Goal: Transaction & Acquisition: Obtain resource

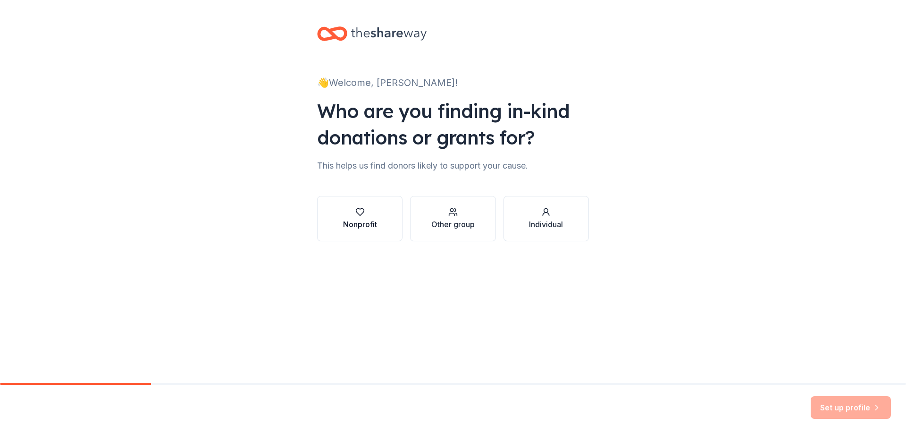
click at [369, 225] on div "Nonprofit" at bounding box center [360, 224] width 34 height 11
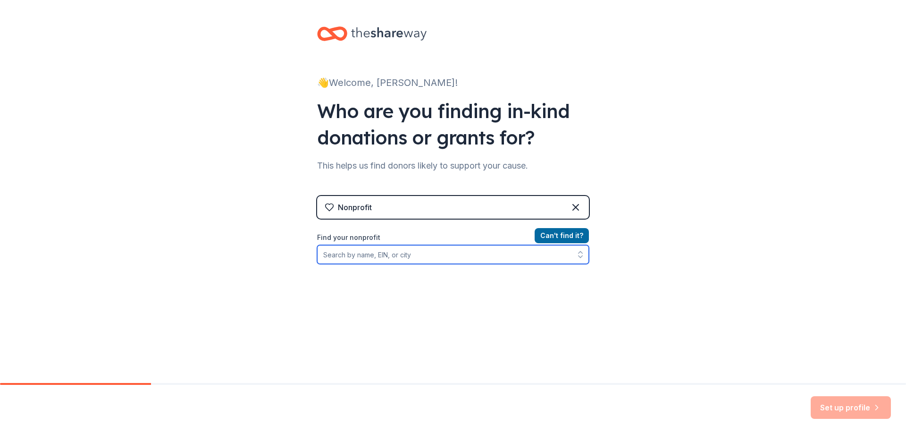
click at [391, 251] on input "Find your nonprofit" at bounding box center [453, 254] width 272 height 19
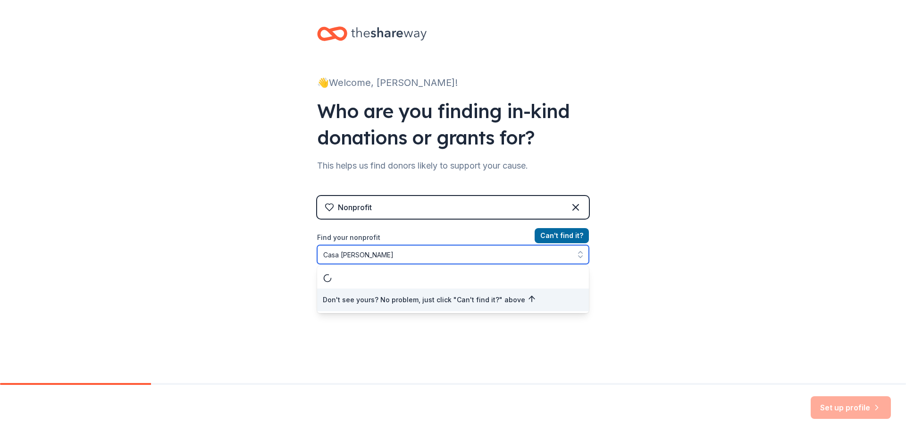
type input "Casa Colina"
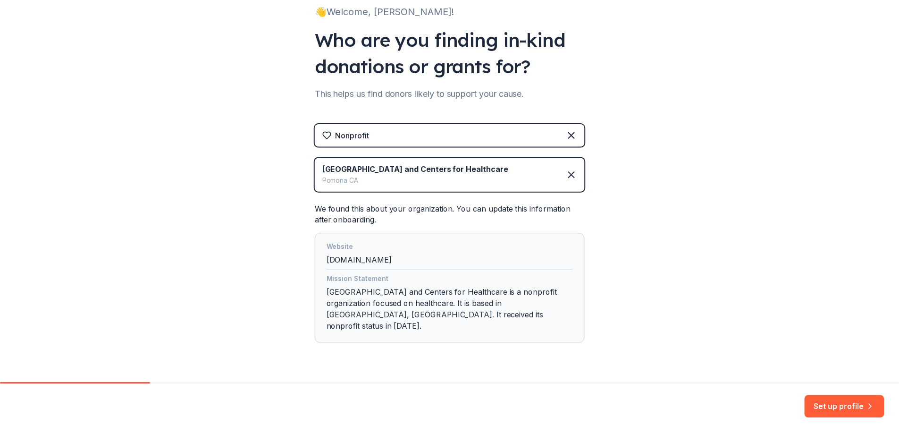
scroll to position [86, 0]
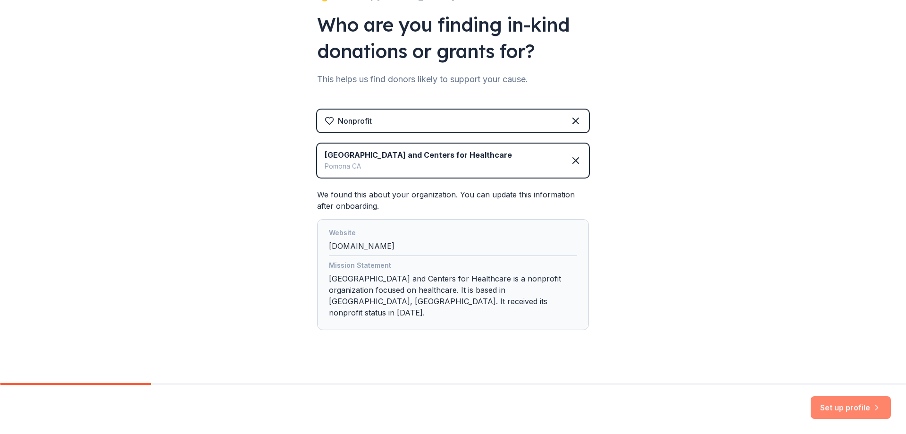
click at [573, 251] on button "Set up profile" at bounding box center [851, 407] width 80 height 23
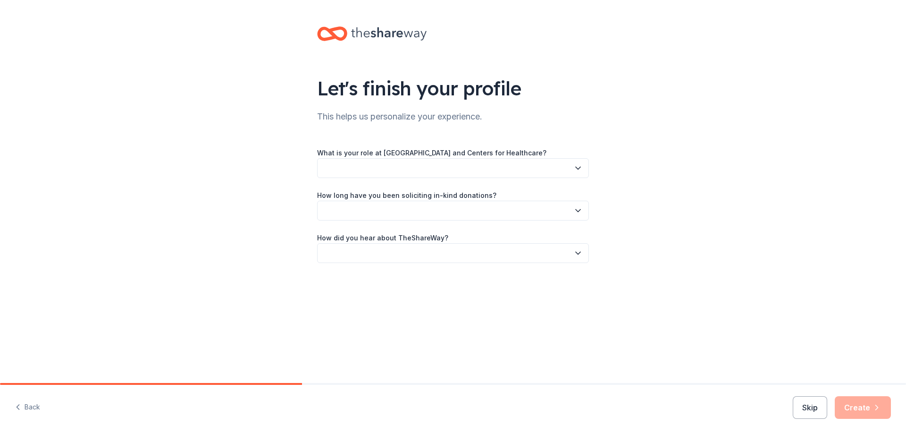
click at [573, 169] on icon "button" at bounding box center [578, 168] width 5 height 2
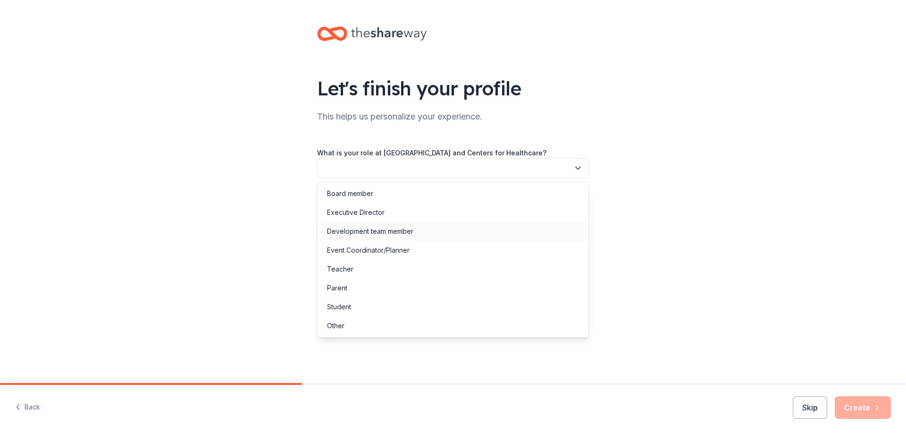
click at [405, 229] on div "Development team member" at bounding box center [370, 231] width 86 height 11
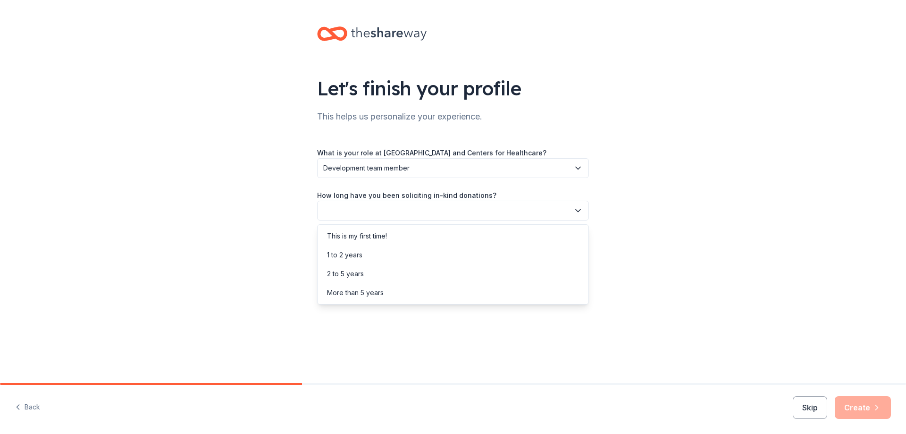
click at [573, 210] on icon "button" at bounding box center [577, 210] width 9 height 9
click at [358, 251] on div "More than 5 years" at bounding box center [453, 292] width 267 height 19
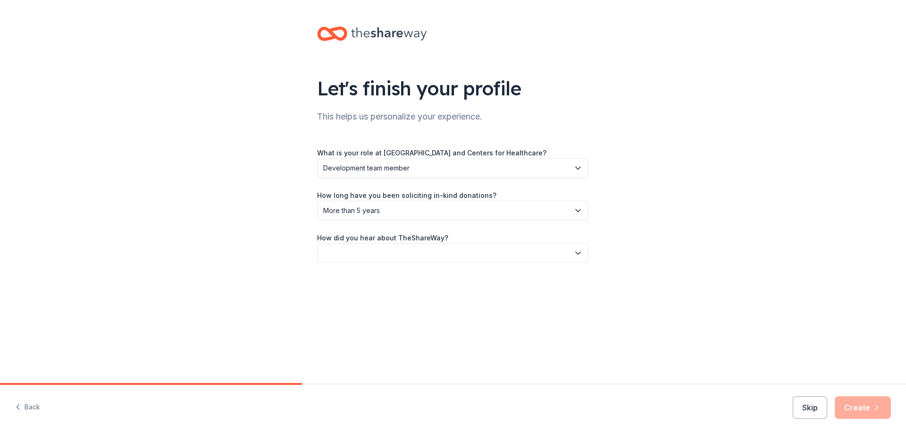
click at [573, 251] on icon "button" at bounding box center [577, 252] width 9 height 9
click at [380, 251] on div "Online search" at bounding box center [453, 297] width 267 height 19
click at [573, 251] on button "Create" at bounding box center [863, 407] width 56 height 23
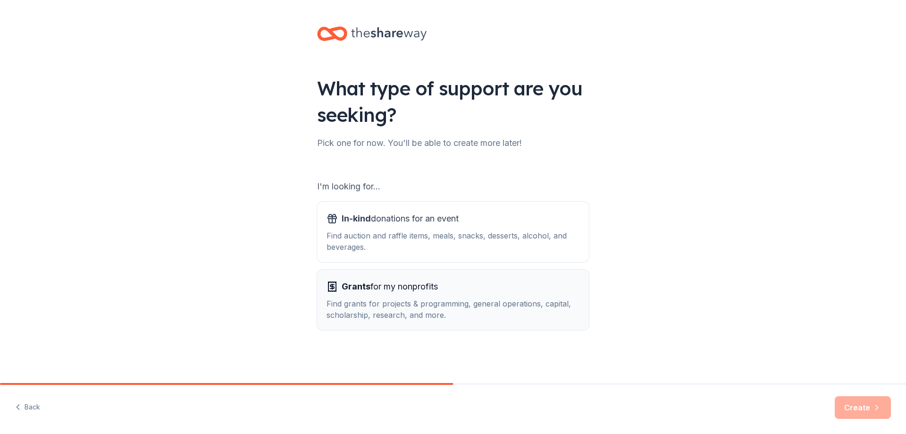
click at [414, 251] on span "Grants for my nonprofits" at bounding box center [390, 286] width 96 height 15
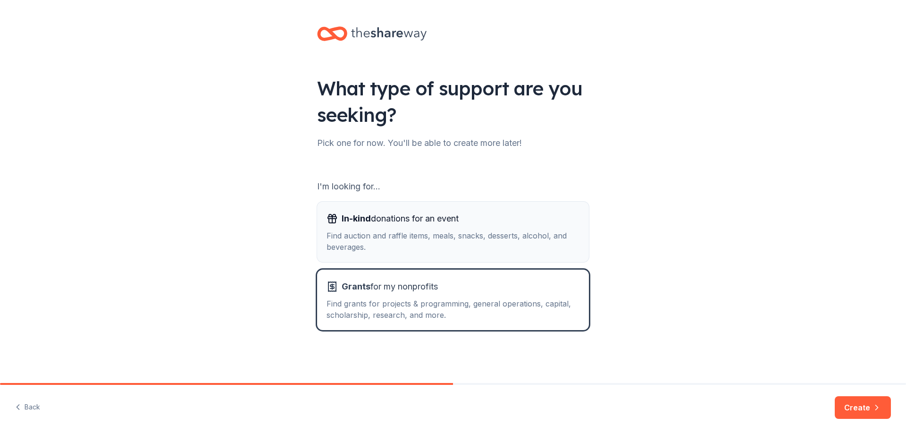
click at [401, 248] on div "Find auction and raffle items, meals, snacks, desserts, alcohol, and beverages." at bounding box center [453, 241] width 253 height 23
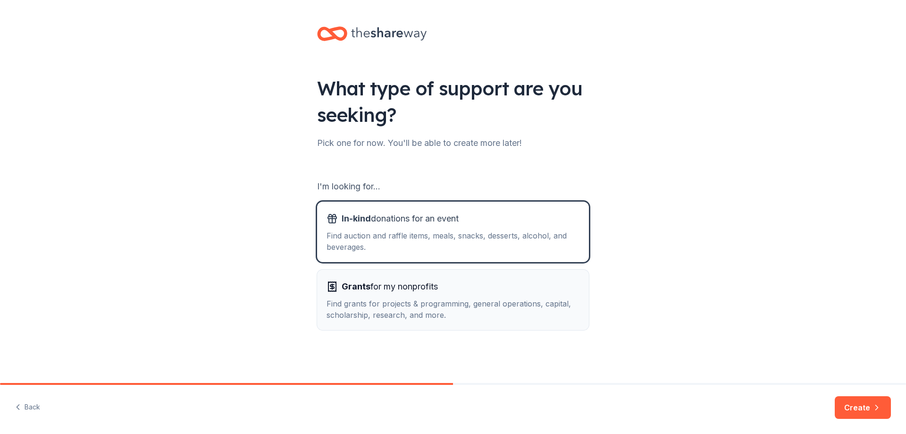
click at [402, 251] on div "Find grants for projects & programming, general operations, capital, scholarshi…" at bounding box center [453, 309] width 253 height 23
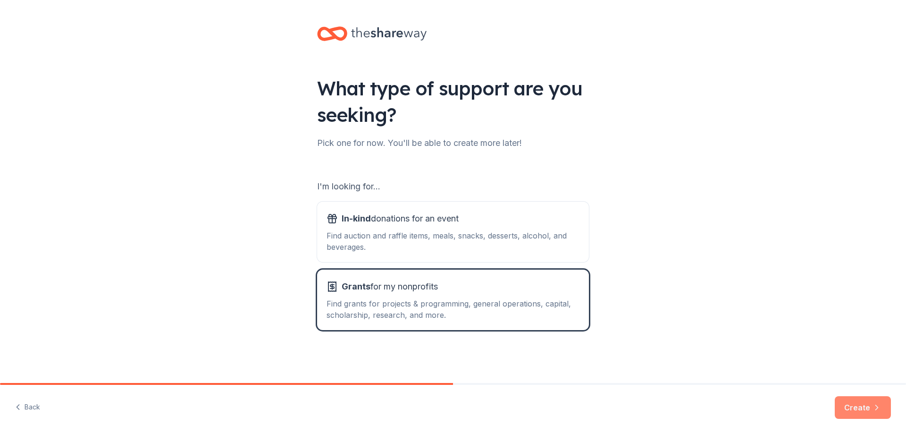
click at [573, 251] on button "Create" at bounding box center [863, 407] width 56 height 23
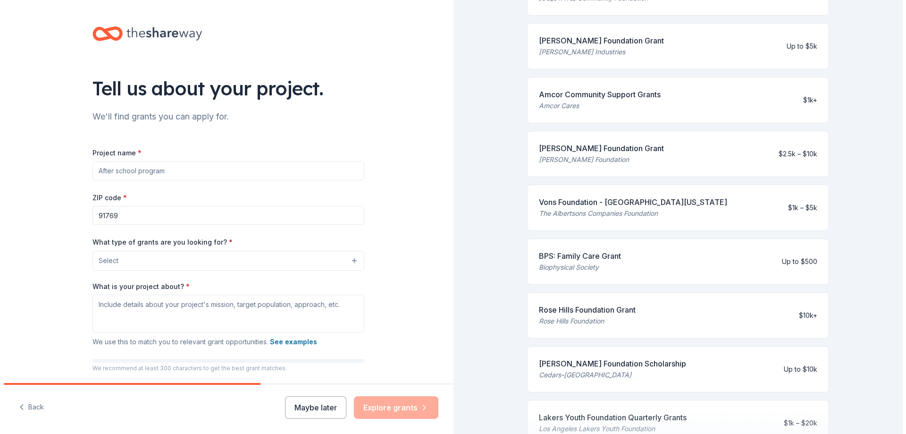
scroll to position [1, 0]
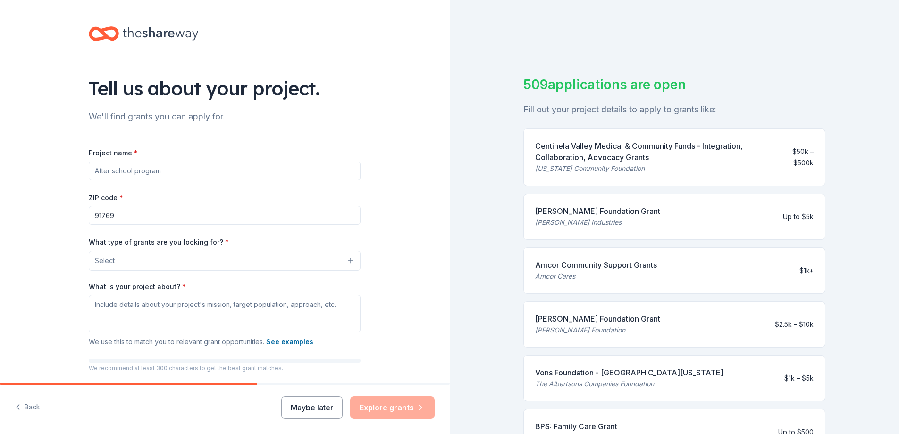
click at [160, 174] on input "Project name *" at bounding box center [225, 170] width 272 height 19
type input "Research Institute"
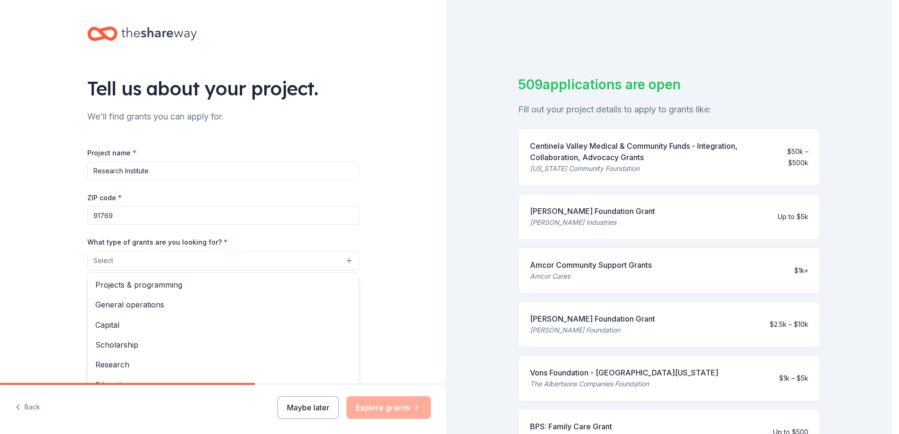
click at [346, 251] on button "Select" at bounding box center [223, 261] width 272 height 20
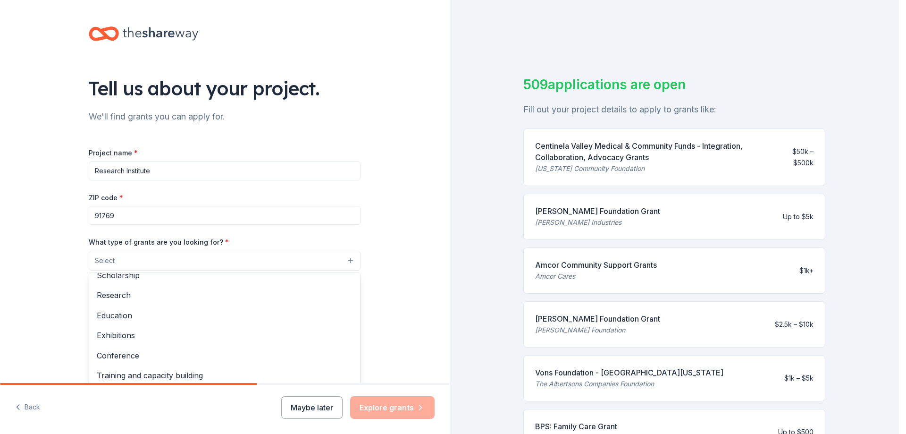
scroll to position [73, 0]
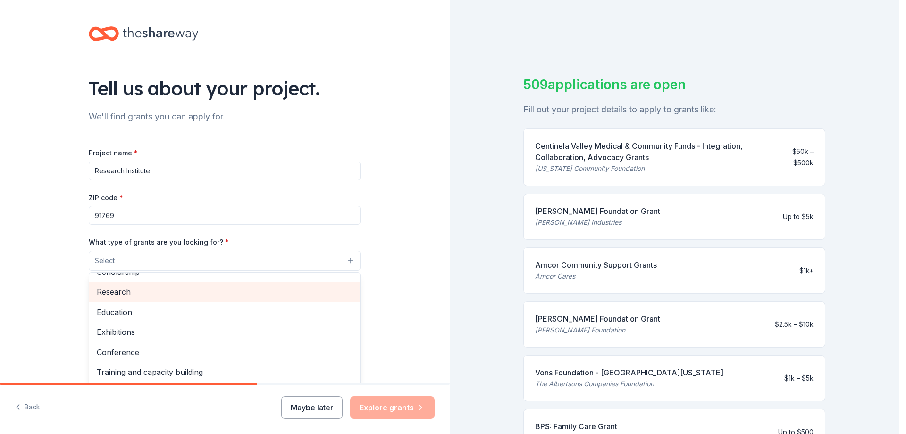
click at [215, 251] on span "Research" at bounding box center [225, 292] width 256 height 12
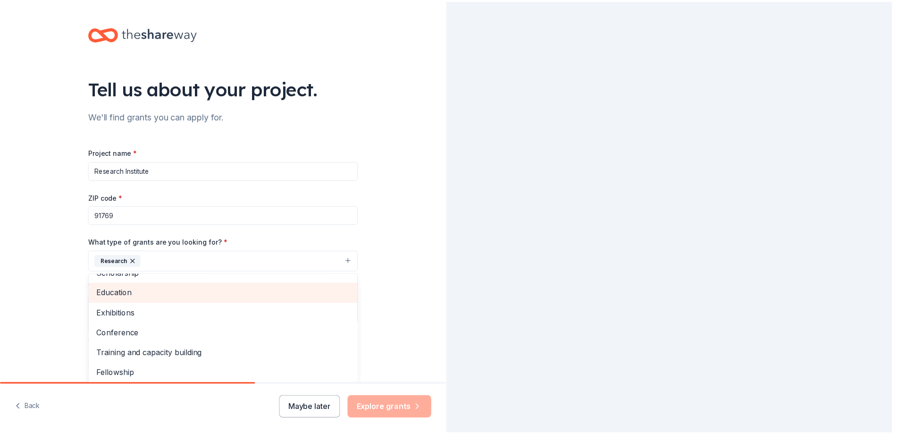
scroll to position [0, 0]
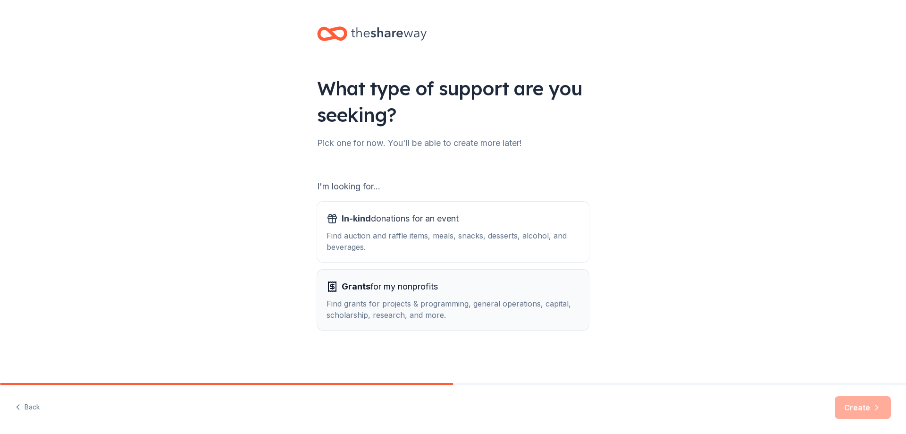
click at [442, 251] on div "Grants for my nonprofits" at bounding box center [453, 286] width 253 height 15
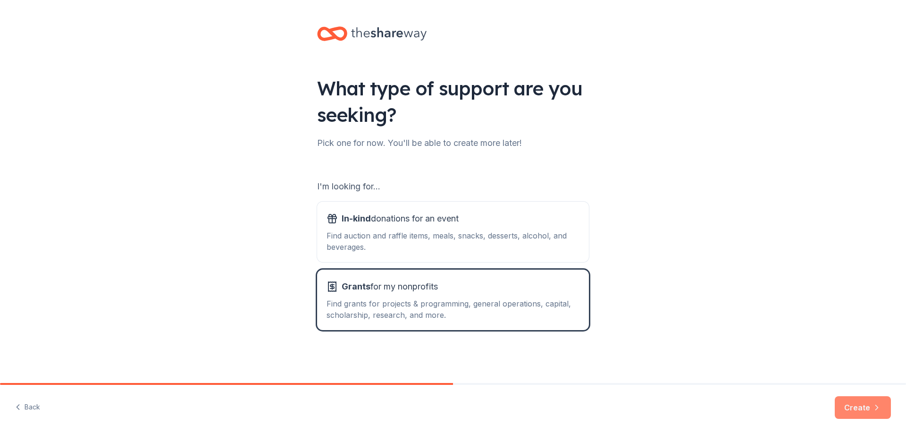
click at [573, 251] on button "Create" at bounding box center [863, 407] width 56 height 23
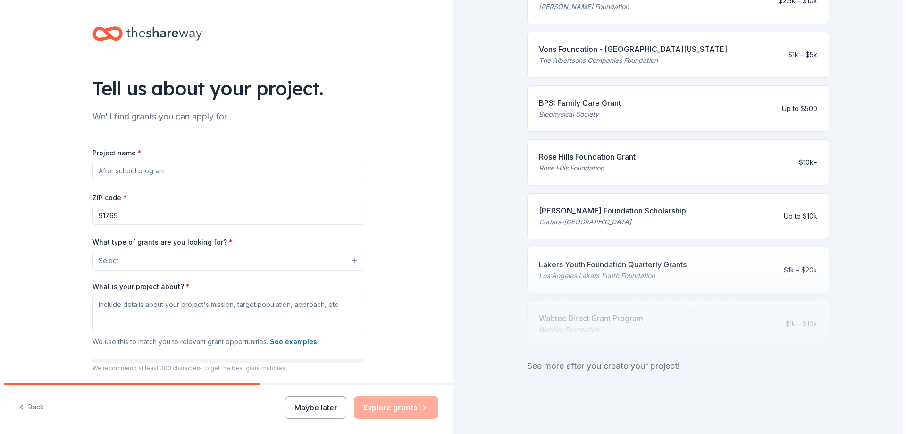
scroll to position [331, 0]
click at [345, 251] on button "Select" at bounding box center [225, 261] width 272 height 20
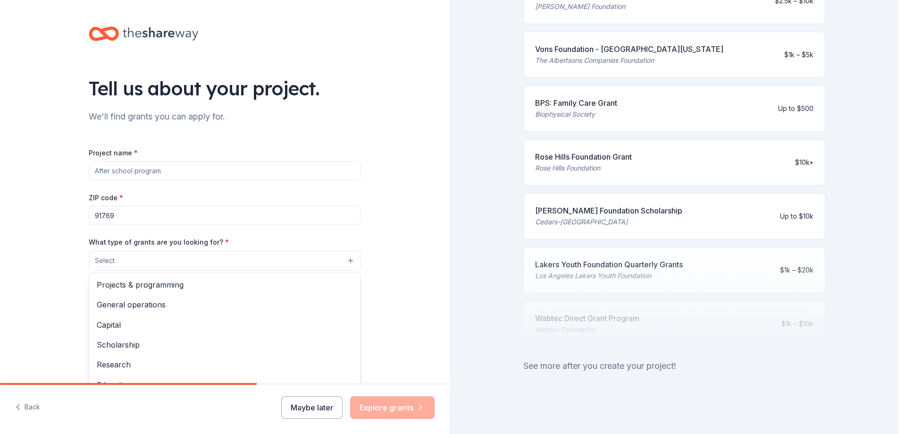
click at [147, 172] on div "Project name * ZIP code * 91769 What type of grants are you looking for? * Sele…" at bounding box center [225, 276] width 272 height 259
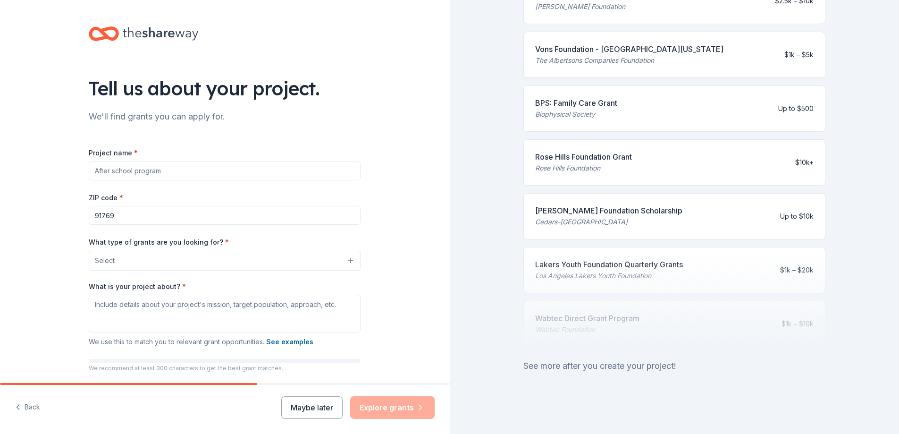
click at [149, 171] on input "Project name *" at bounding box center [225, 170] width 272 height 19
type input "Research Institute"
click at [346, 251] on button "Select" at bounding box center [225, 261] width 272 height 20
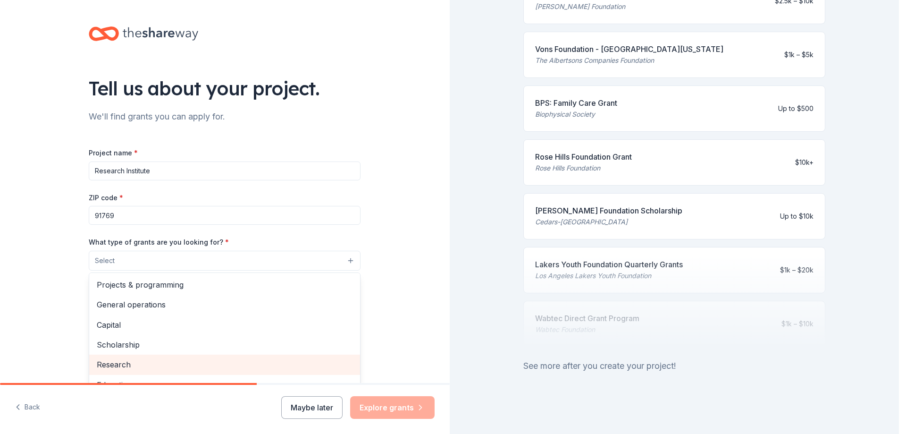
click at [106, 251] on span "Research" at bounding box center [225, 364] width 256 height 12
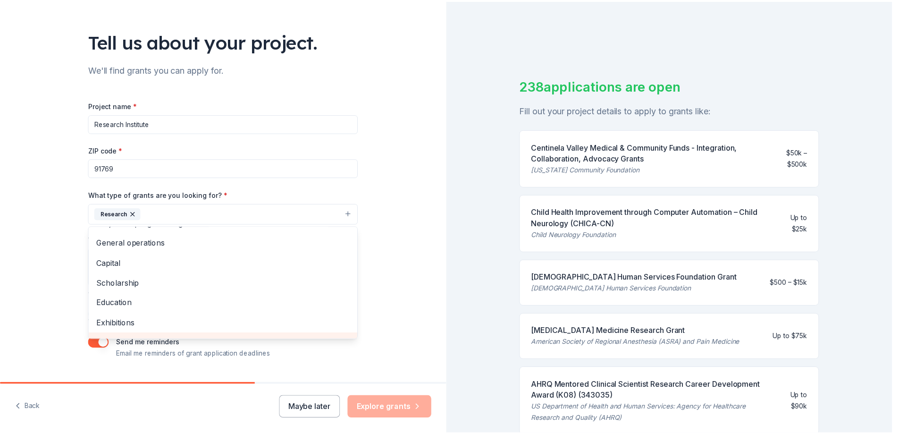
scroll to position [0, 0]
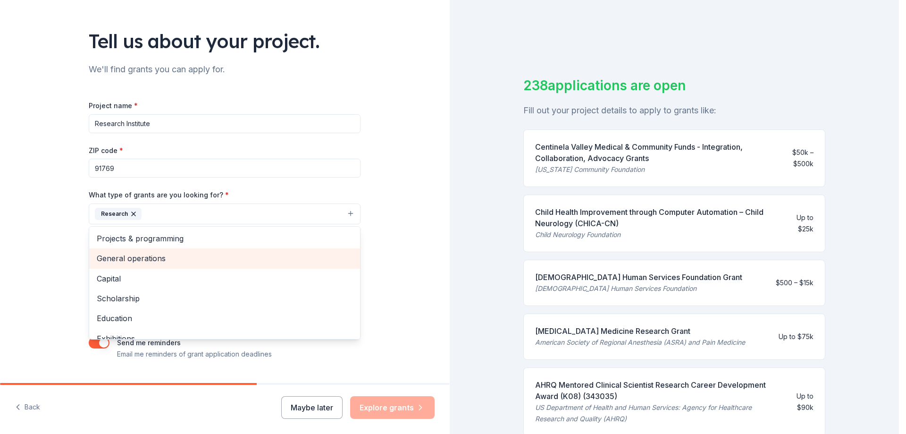
click at [273, 251] on span "General operations" at bounding box center [225, 258] width 256 height 12
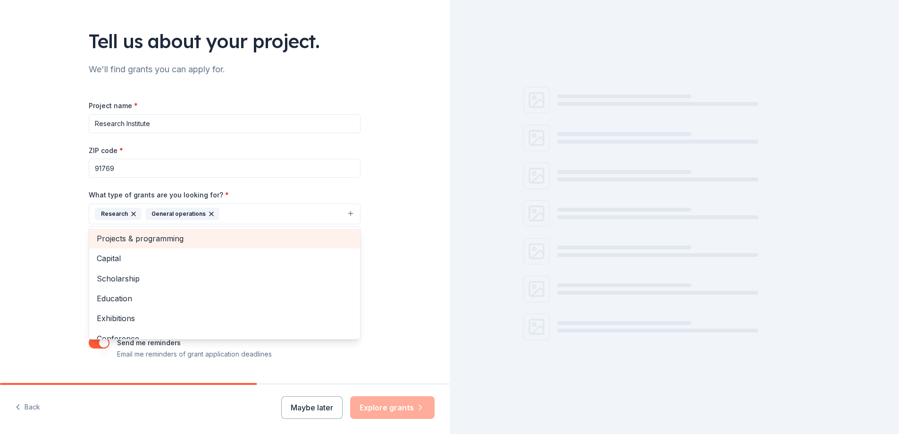
click at [280, 242] on span "Projects & programming" at bounding box center [225, 238] width 256 height 12
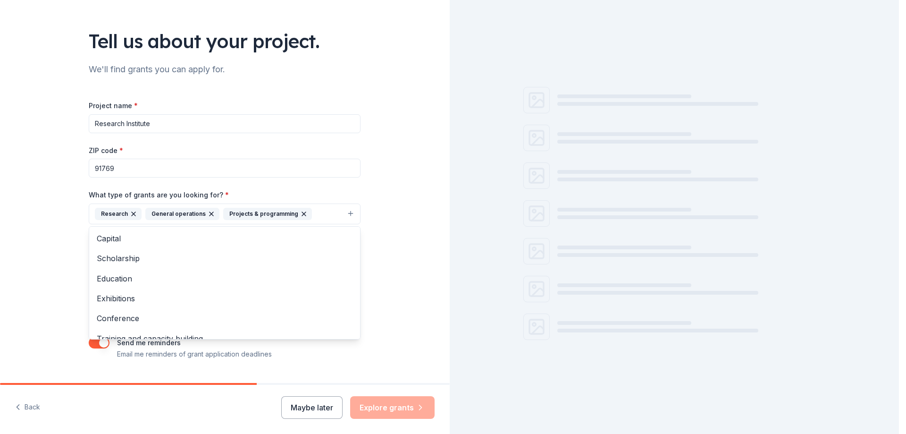
click at [415, 232] on div "Tell us about your project. We'll find grants you can apply for. Project name *…" at bounding box center [225, 179] width 450 height 452
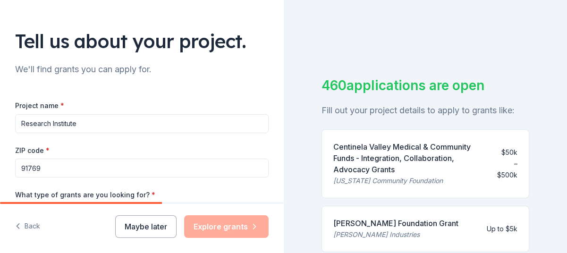
click at [465, 32] on div "460 applications are open Fill out your project details to apply to grants like…" at bounding box center [426, 126] width 284 height 253
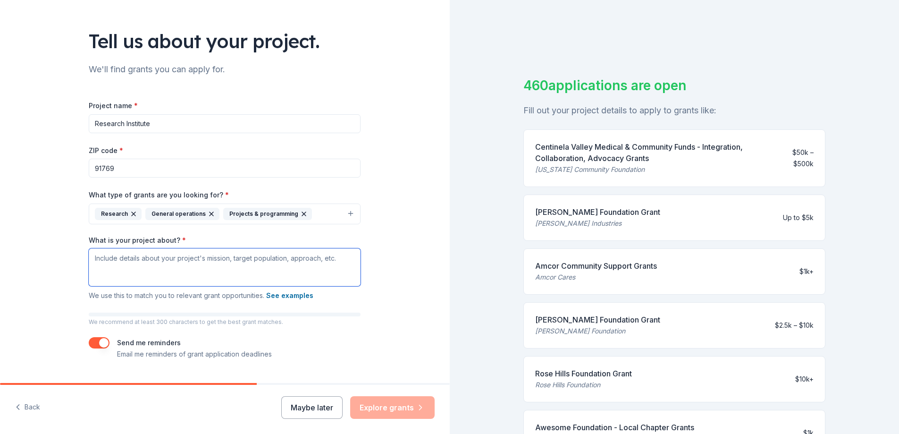
click at [130, 251] on textarea "What is your project about? *" at bounding box center [225, 267] width 272 height 38
paste textarea "Casa Colina opened its doors in 1938 in Chino, California, as an inpatient trea…"
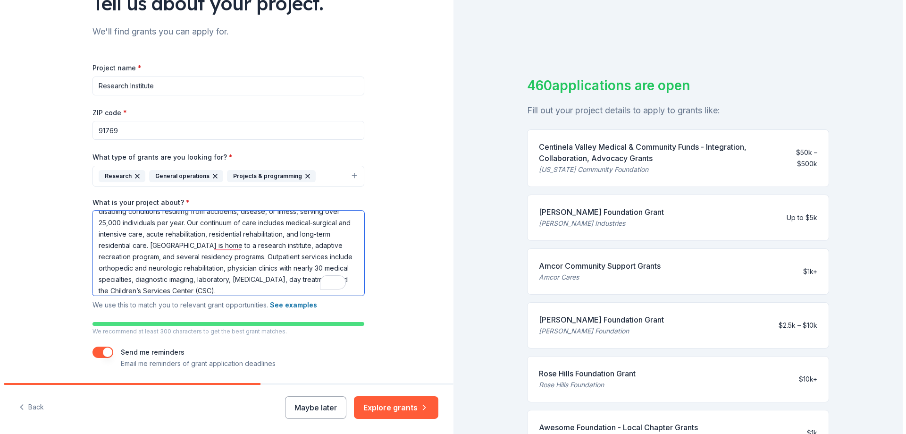
scroll to position [117, 0]
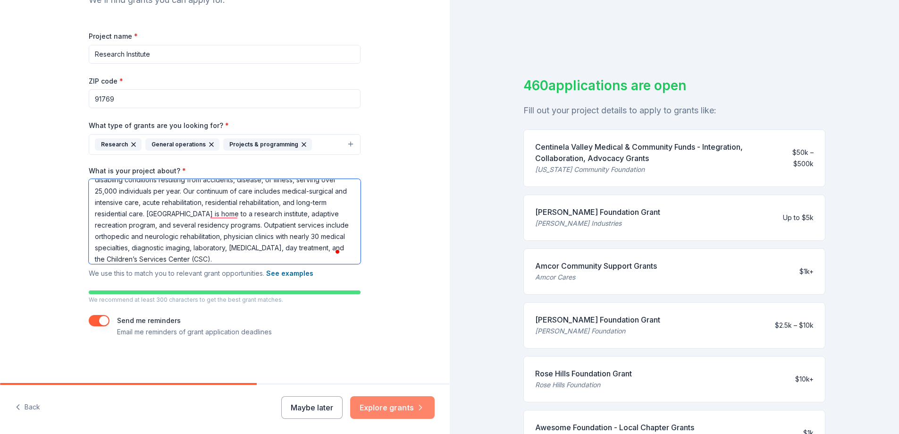
type textarea "Casa Colina opened its doors in 1938 in Chino, California, as an inpatient trea…"
click at [388, 251] on button "Explore grants" at bounding box center [392, 407] width 84 height 23
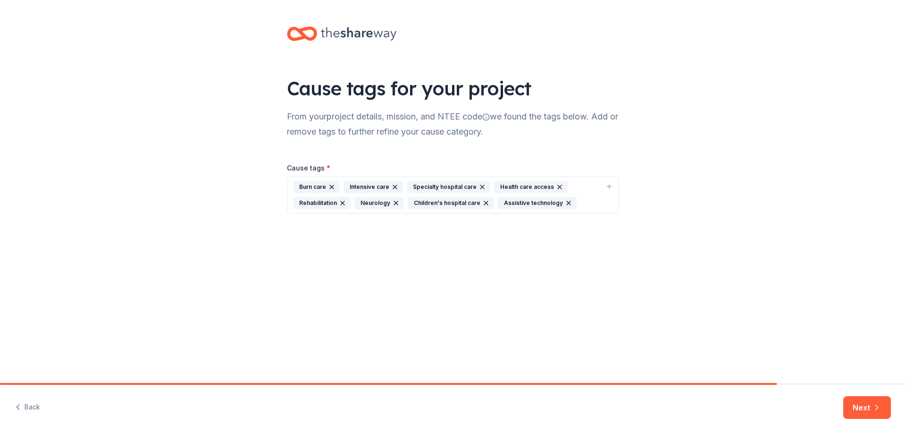
click at [331, 188] on icon "button" at bounding box center [332, 187] width 8 height 8
click at [573, 183] on icon "button" at bounding box center [610, 187] width 8 height 8
type input "adap"
click at [352, 251] on icon at bounding box center [356, 269] width 8 height 8
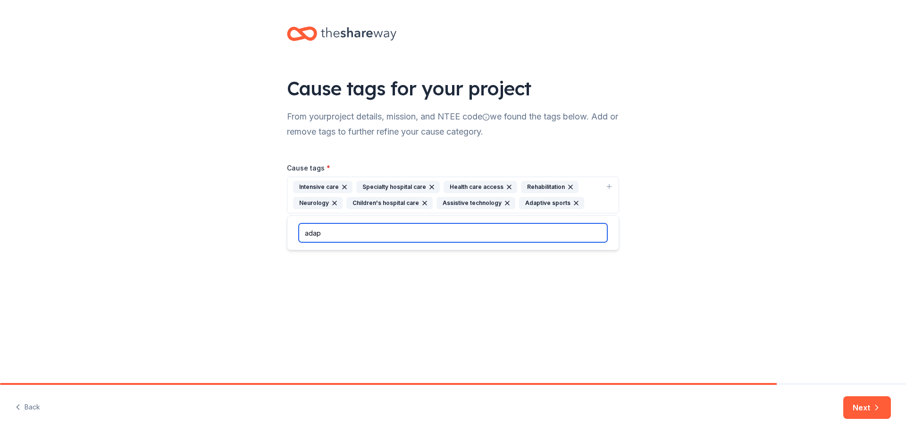
click at [334, 236] on input "adap" at bounding box center [453, 232] width 309 height 19
drag, startPoint x: 334, startPoint y: 236, endPoint x: 274, endPoint y: 233, distance: 60.5
click at [274, 233] on body "Cause tags for your project From your project details, mission, and NTEE code w…" at bounding box center [453, 217] width 906 height 434
type input "a"
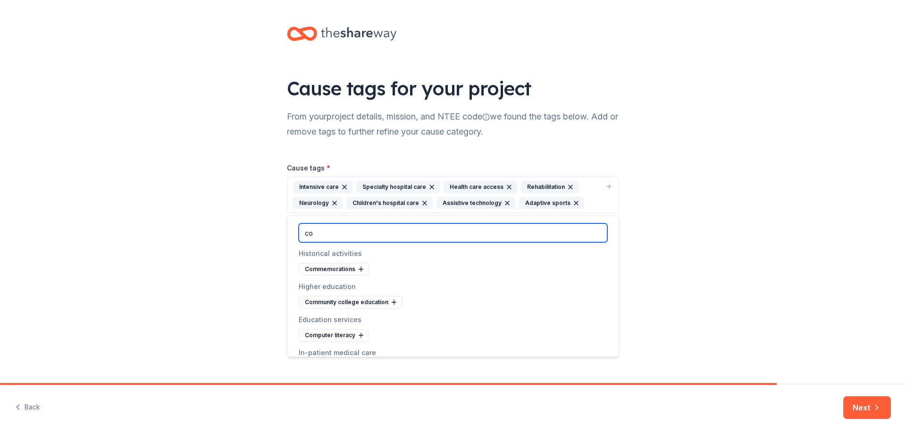
type input "c"
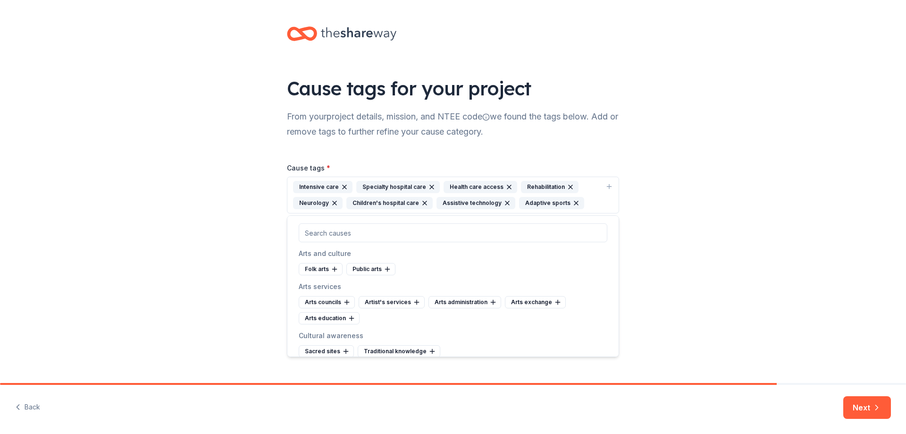
click at [573, 251] on div "Cause tags for your project From your project details, mission, and NTEE code w…" at bounding box center [453, 191] width 906 height 383
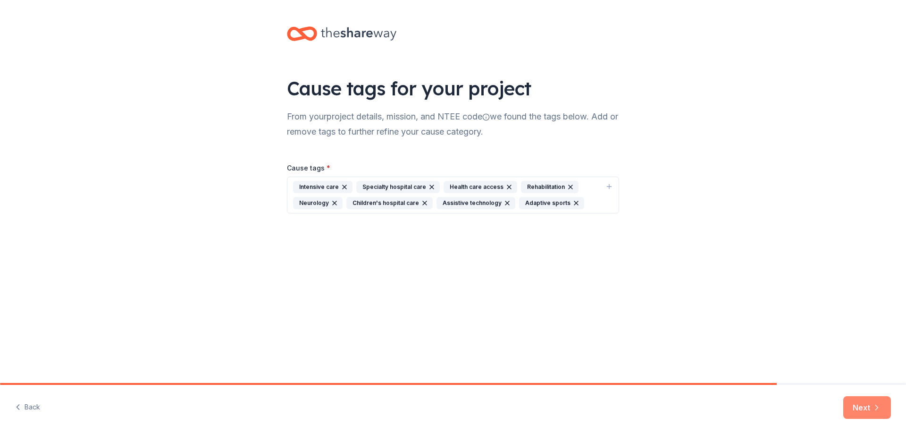
click at [573, 251] on button "Next" at bounding box center [867, 407] width 48 height 23
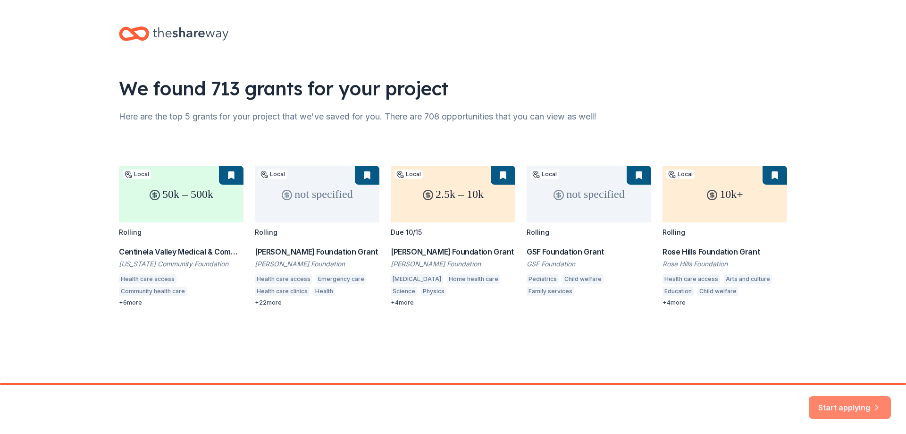
click at [573, 251] on button "Start applying" at bounding box center [850, 401] width 82 height 23
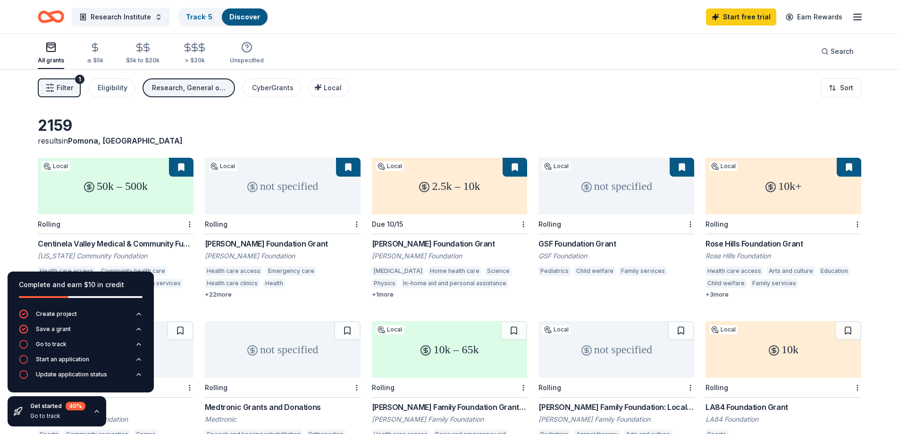
click at [550, 101] on div "Filter 1 Eligibility Research, General operations, Projects & programming Cyber…" at bounding box center [449, 88] width 899 height 38
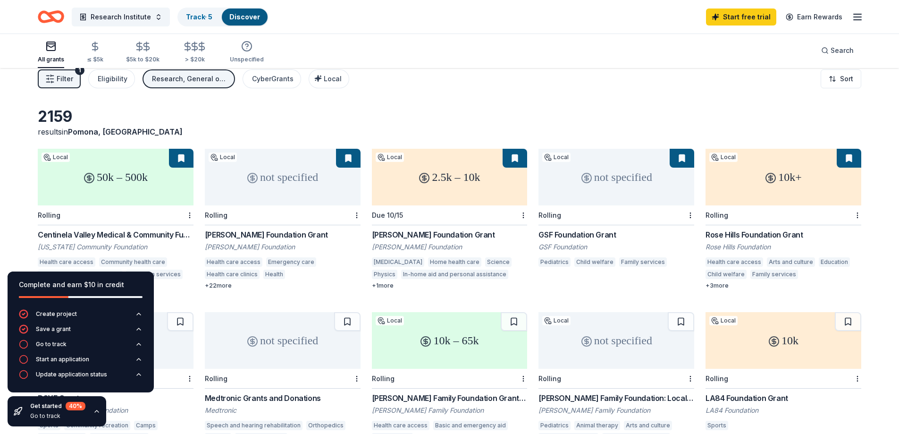
scroll to position [56, 0]
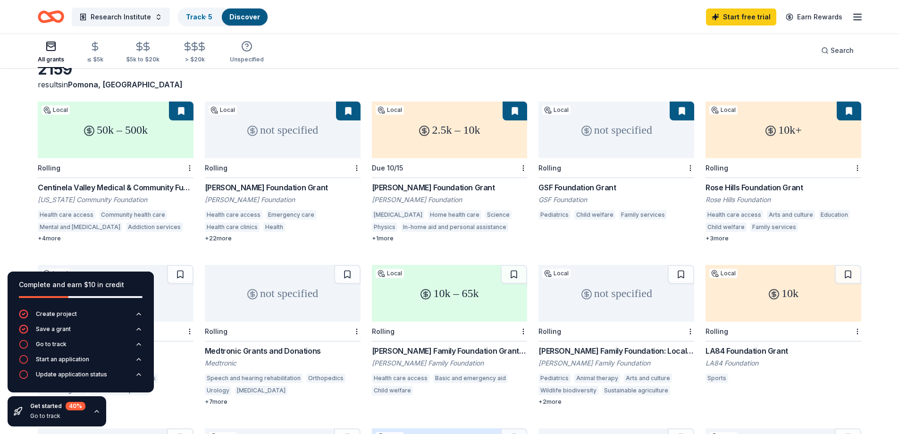
click at [434, 147] on div "2.5k – 10k" at bounding box center [450, 129] width 156 height 57
